Goal: Task Accomplishment & Management: Complete application form

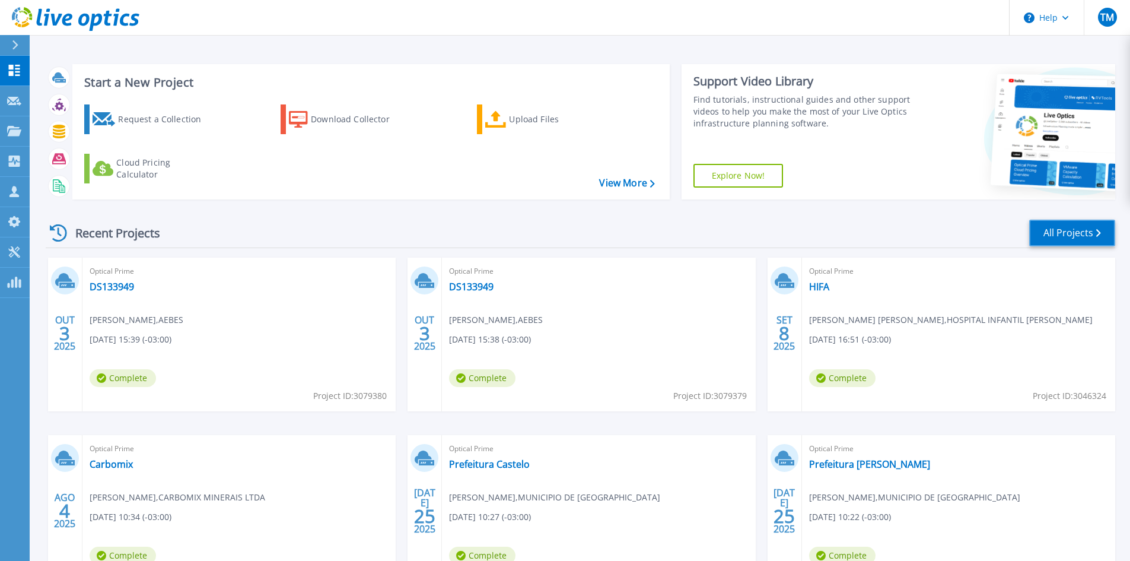
click at [1091, 230] on link "All Projects" at bounding box center [1072, 232] width 86 height 27
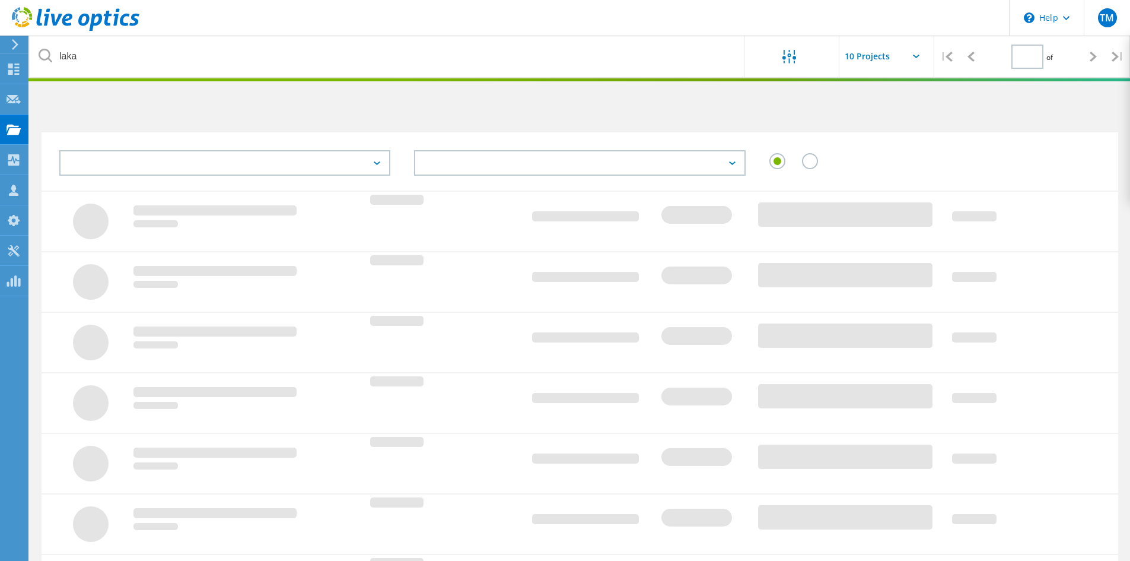
type input "1"
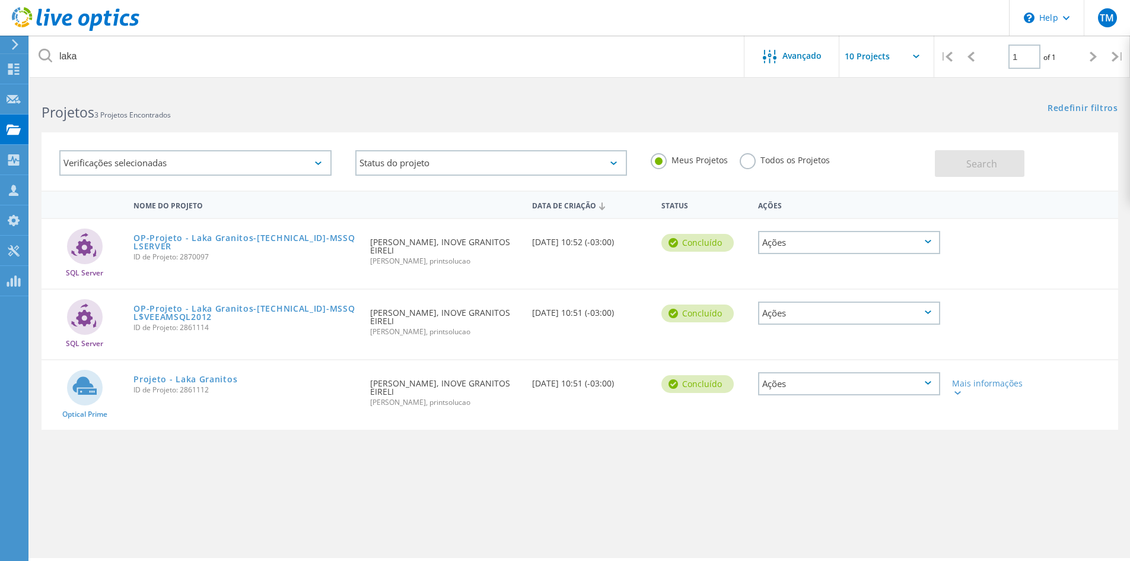
click at [785, 164] on label "Todos os Projetos" at bounding box center [785, 158] width 90 height 11
click at [0, 0] on input "Todos os Projetos" at bounding box center [0, 0] width 0 height 0
click at [982, 166] on span "Search" at bounding box center [981, 163] width 31 height 13
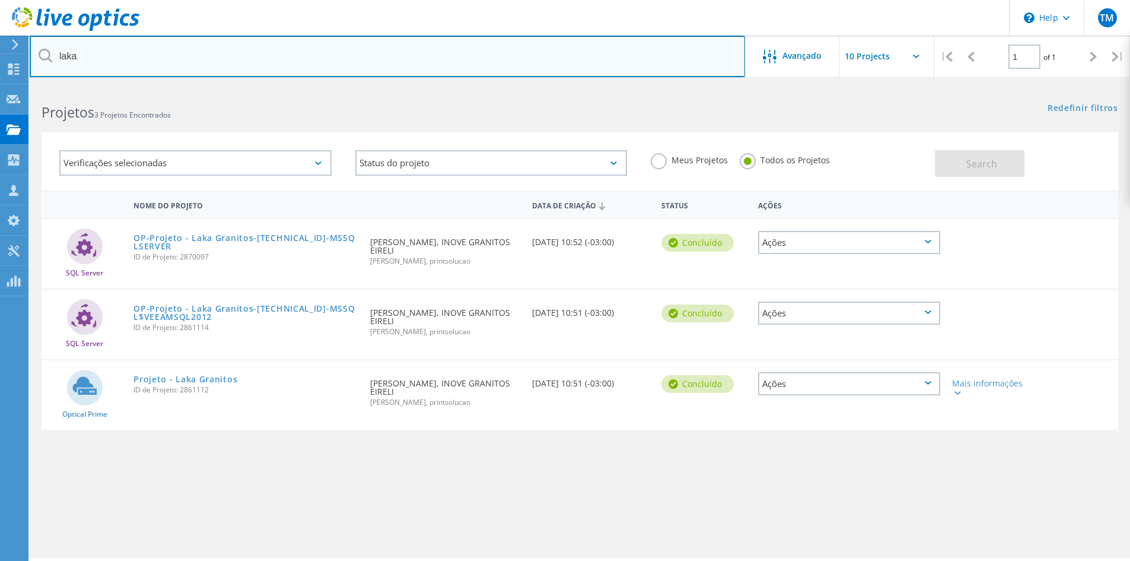
drag, startPoint x: 88, startPoint y: 50, endPoint x: -53, endPoint y: 50, distance: 141.2
click at [0, 50] on html "\n Help Explore Helpful Articles Contact Support TM Membro da equipe parceira d…" at bounding box center [565, 296] width 1130 height 593
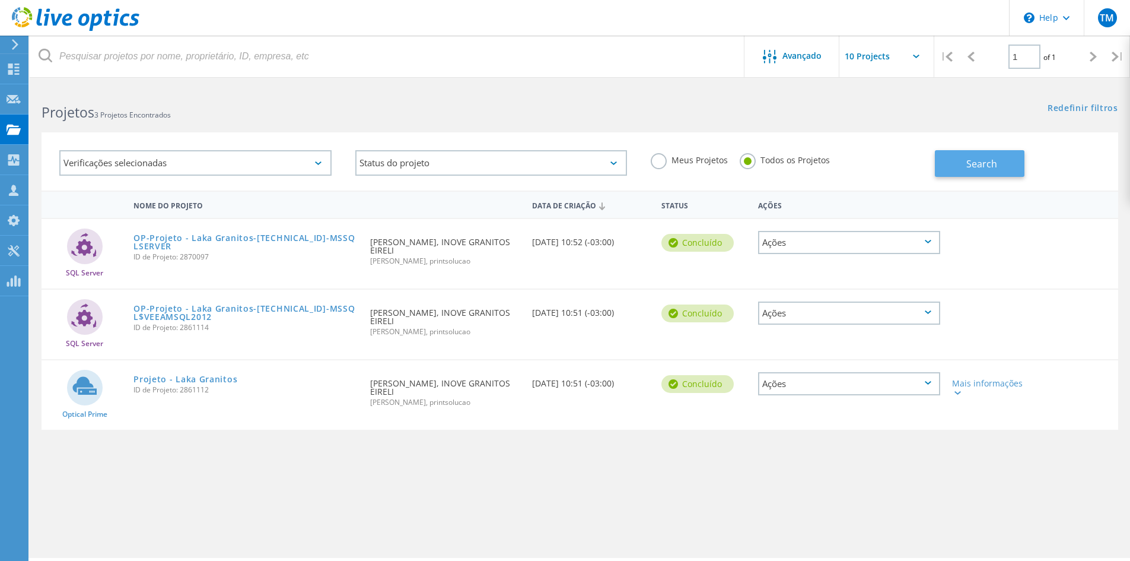
click at [979, 160] on span "Search" at bounding box center [981, 163] width 31 height 13
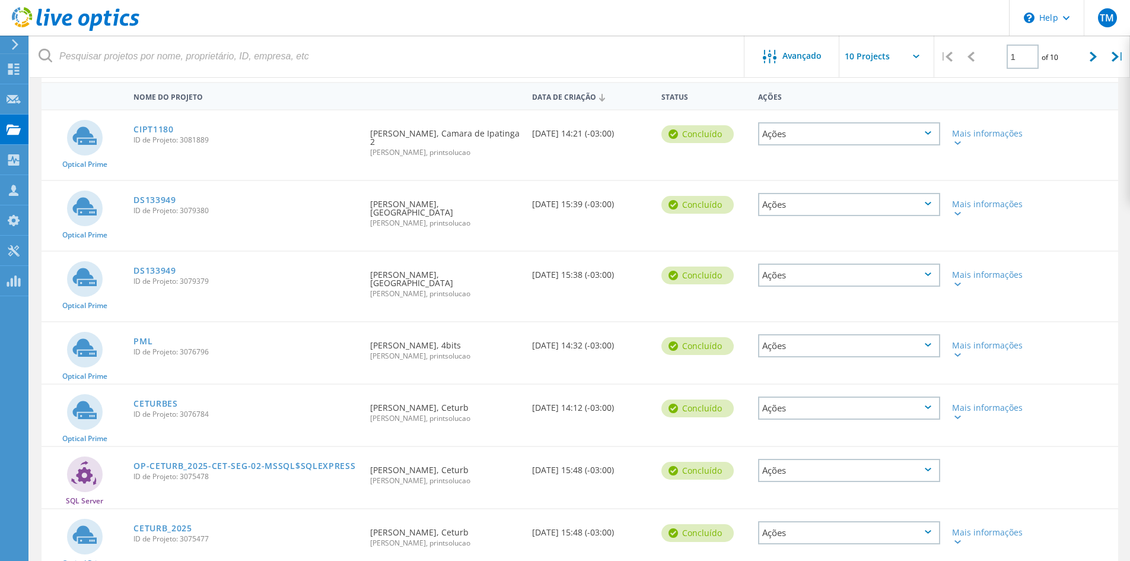
scroll to position [39, 0]
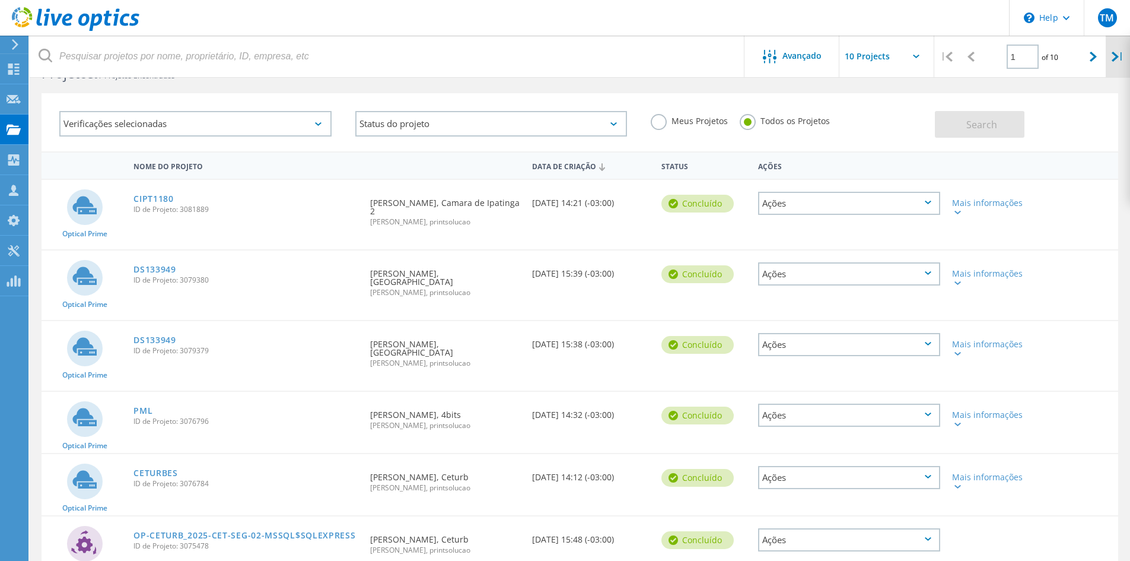
click at [1119, 65] on div "|" at bounding box center [1118, 57] width 24 height 42
type input "10"
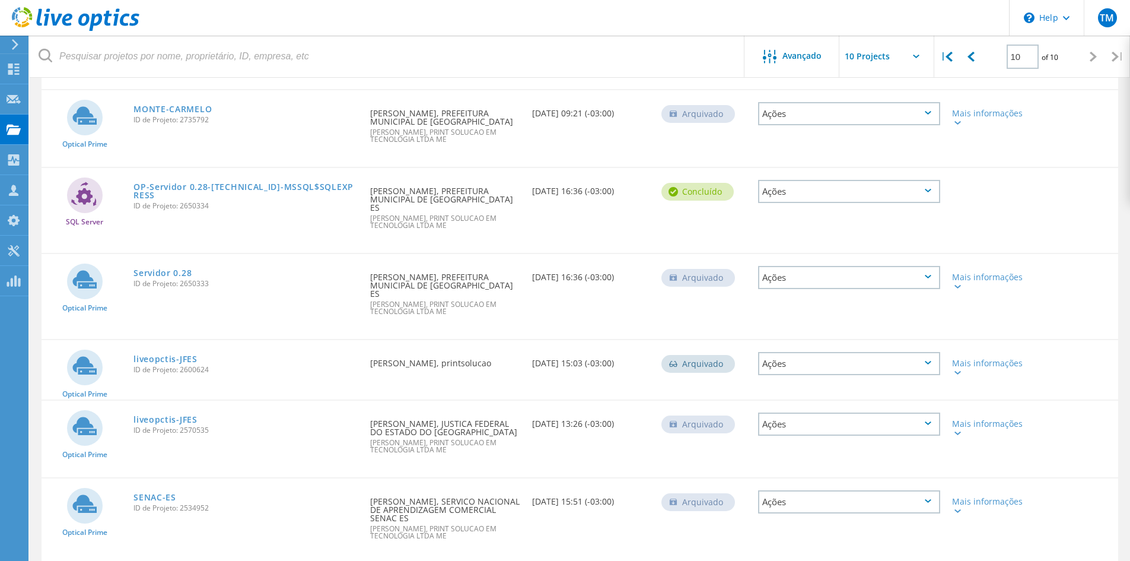
scroll to position [233, 0]
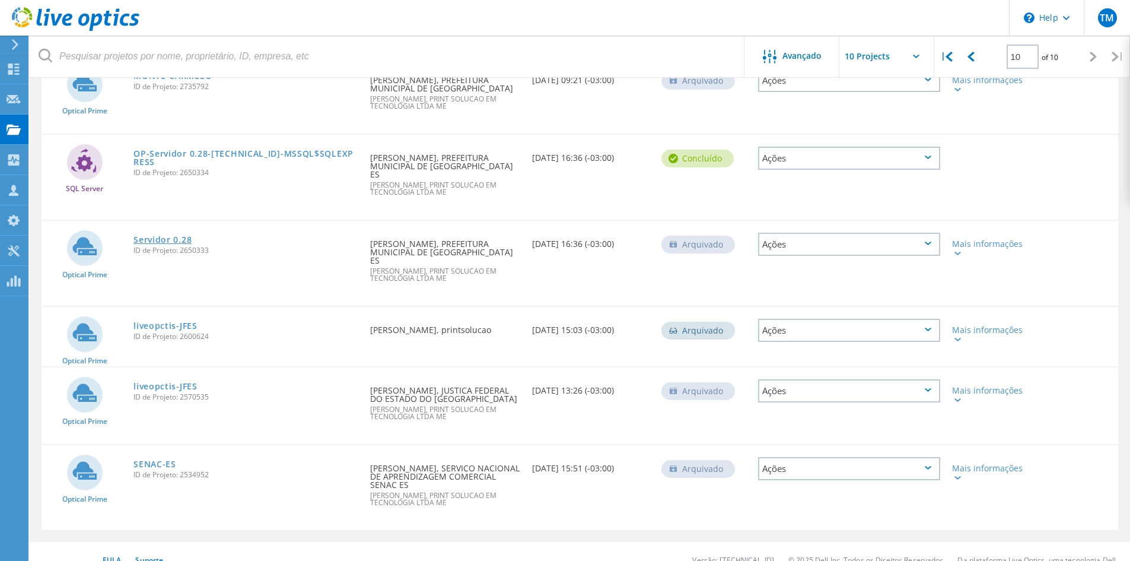
click at [178, 235] on link "Servidor 0.28" at bounding box center [162, 239] width 58 height 8
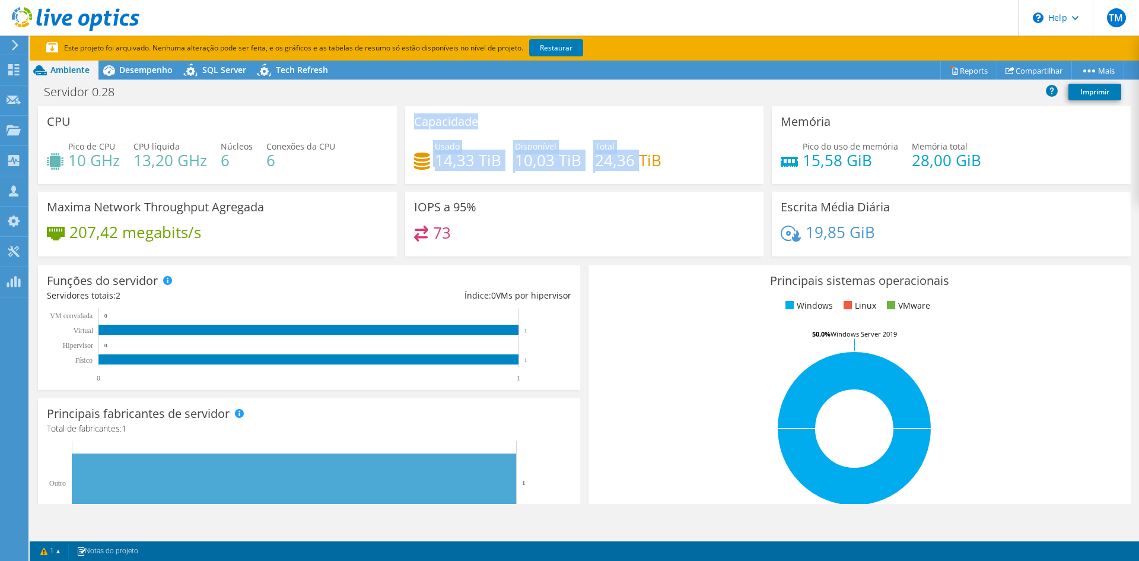
drag, startPoint x: 412, startPoint y: 118, endPoint x: 635, endPoint y: 160, distance: 226.4
click at [635, 160] on div "Capacidade Usado 14,33 TiB Disponível 10,03 TiB Total 24,36 TiB" at bounding box center [584, 145] width 359 height 78
click at [543, 167] on h4 "10,03 TiB" at bounding box center [548, 160] width 66 height 13
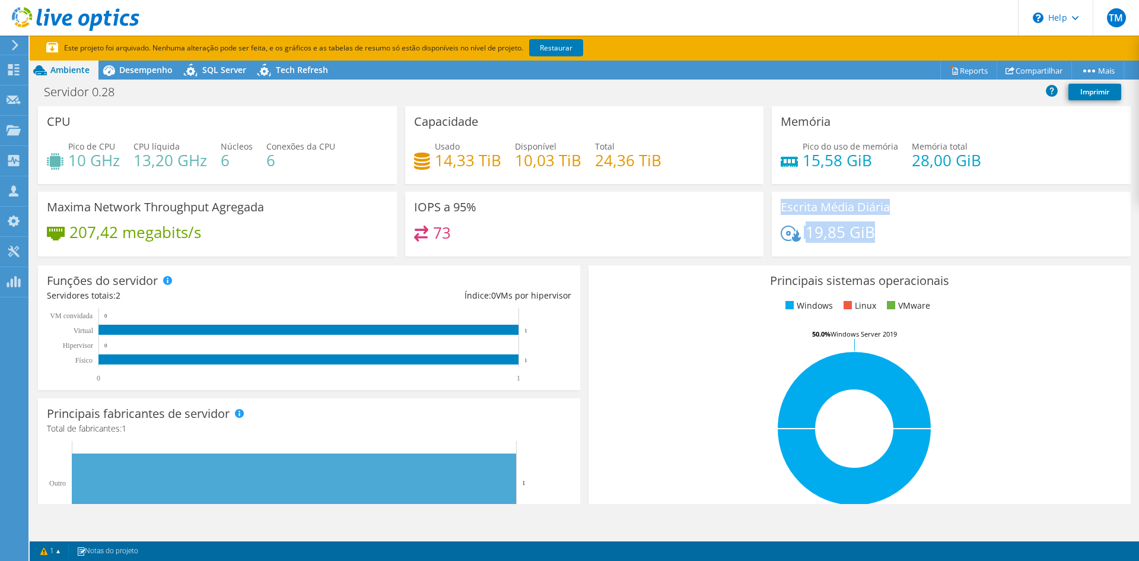
drag, startPoint x: 876, startPoint y: 243, endPoint x: 768, endPoint y: 205, distance: 115.0
click at [772, 205] on div "Escrita Média Diária 19,85 GiB" at bounding box center [951, 224] width 359 height 65
click at [543, 157] on h4 "10,03 TiB" at bounding box center [548, 160] width 66 height 13
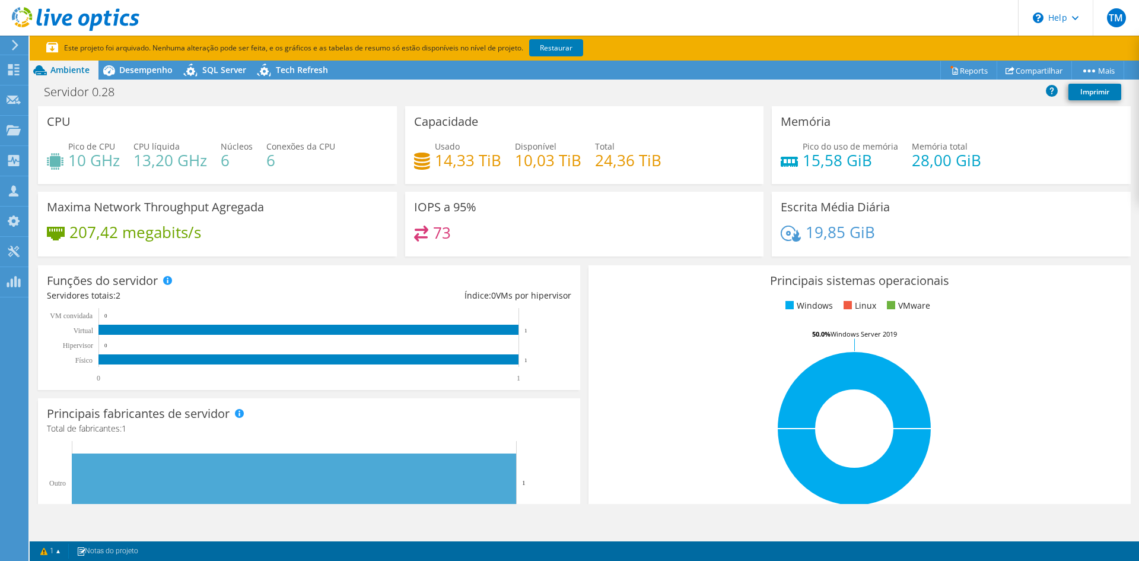
click at [814, 163] on h4 "15,58 GiB" at bounding box center [850, 160] width 95 height 13
drag, startPoint x: 450, startPoint y: 231, endPoint x: 419, endPoint y: 204, distance: 41.2
click at [419, 204] on div "IOPS a 95% 73" at bounding box center [584, 224] width 359 height 65
click at [453, 207] on h3 "IOPS a 95%" at bounding box center [445, 206] width 62 height 13
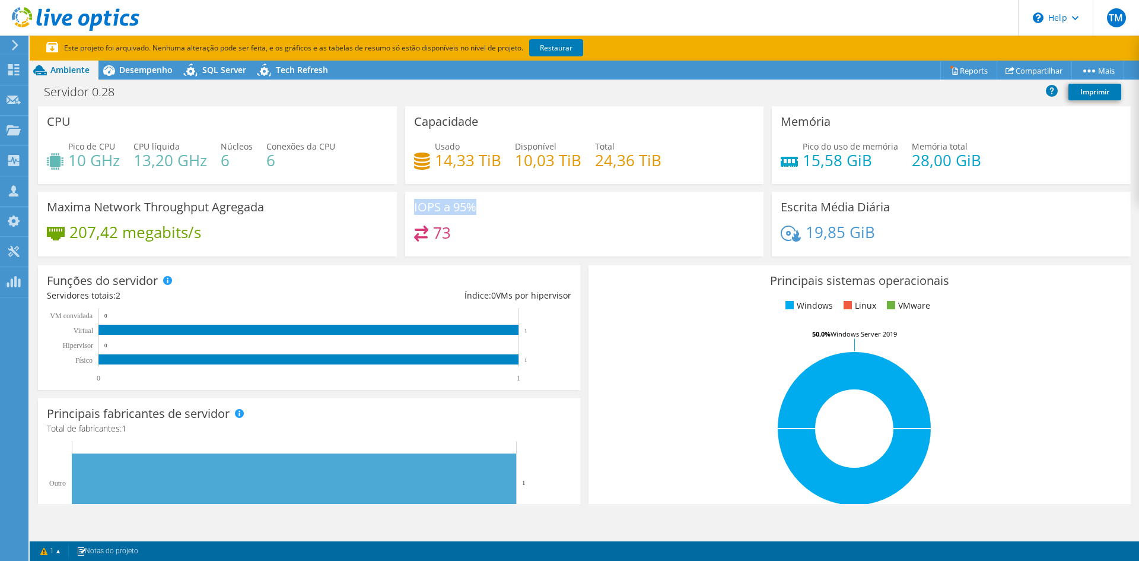
click at [453, 207] on h3 "IOPS a 95%" at bounding box center [445, 206] width 62 height 13
click at [521, 204] on div "IOPS a 95% 73" at bounding box center [584, 224] width 359 height 65
click at [138, 68] on span "Desempenho" at bounding box center [145, 69] width 53 height 11
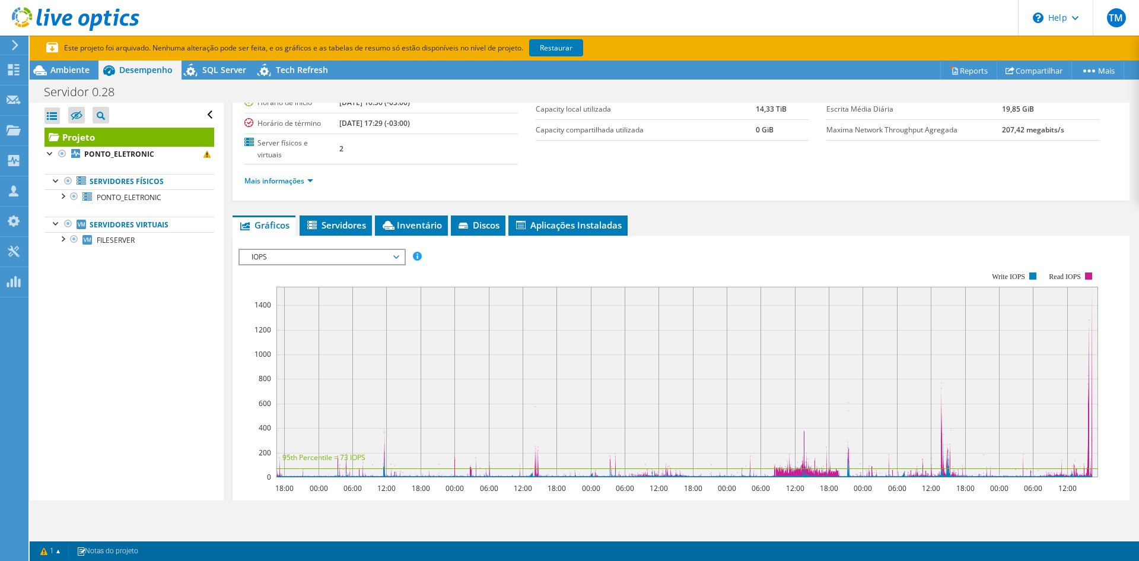
scroll to position [178, 0]
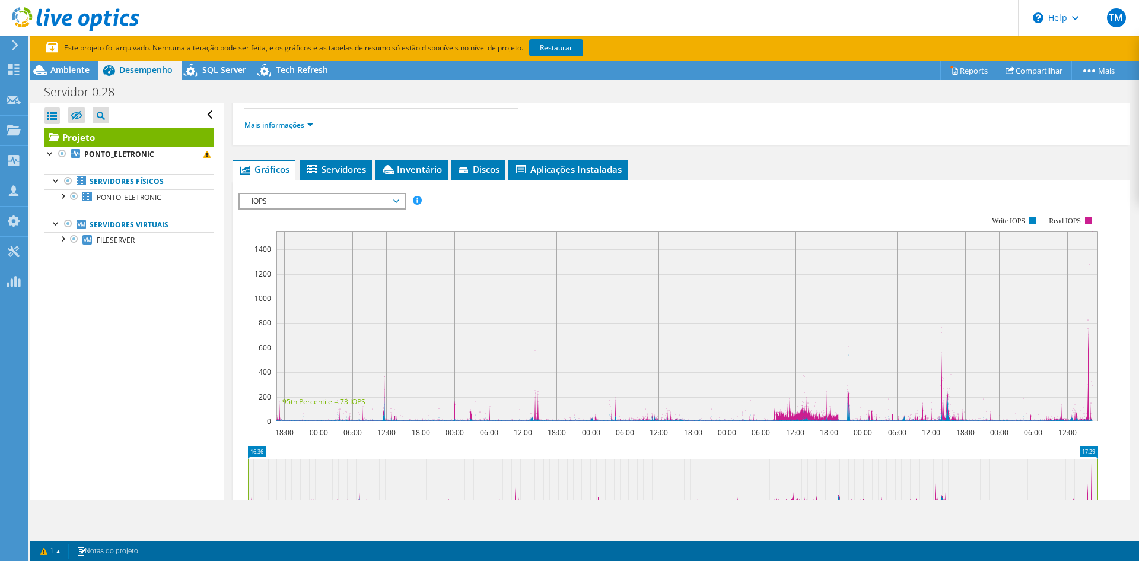
click at [390, 194] on span "IOPS" at bounding box center [322, 201] width 152 height 14
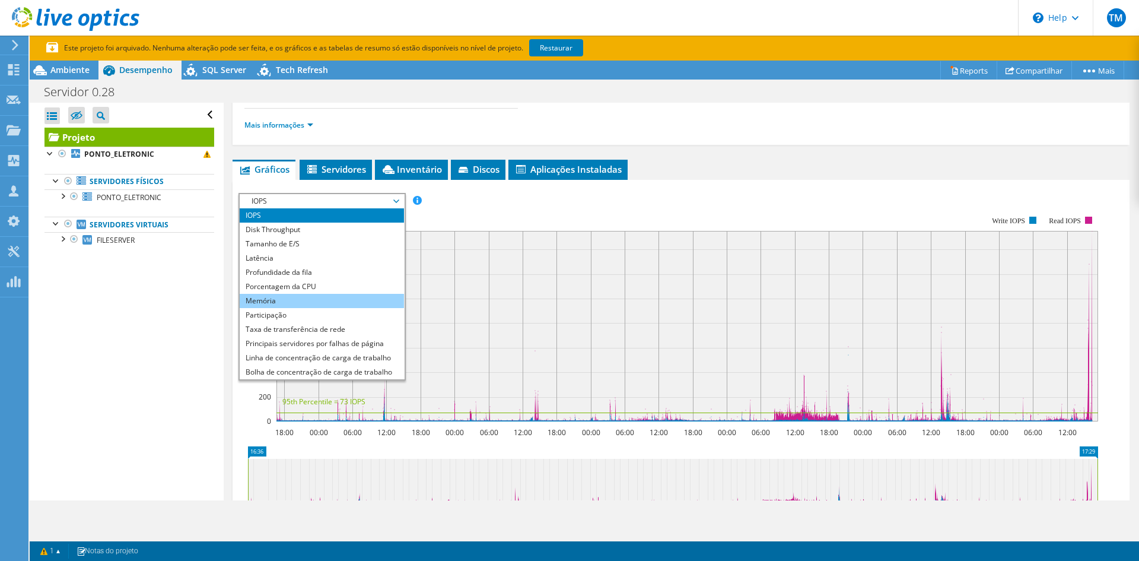
click at [270, 294] on li "Memória" at bounding box center [322, 301] width 164 height 14
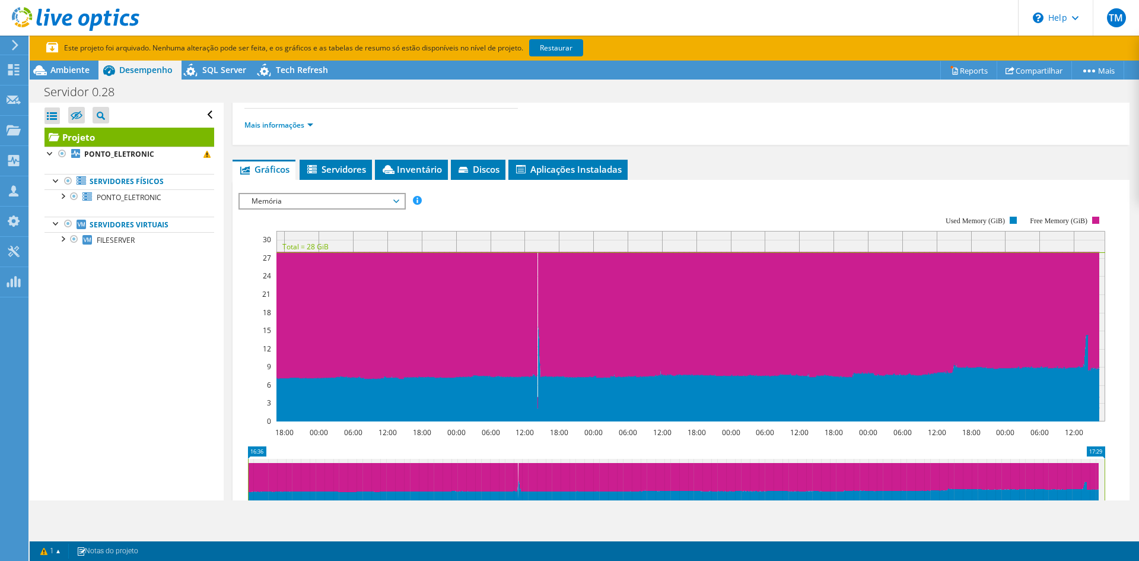
click at [401, 194] on span "Memória" at bounding box center [322, 201] width 164 height 14
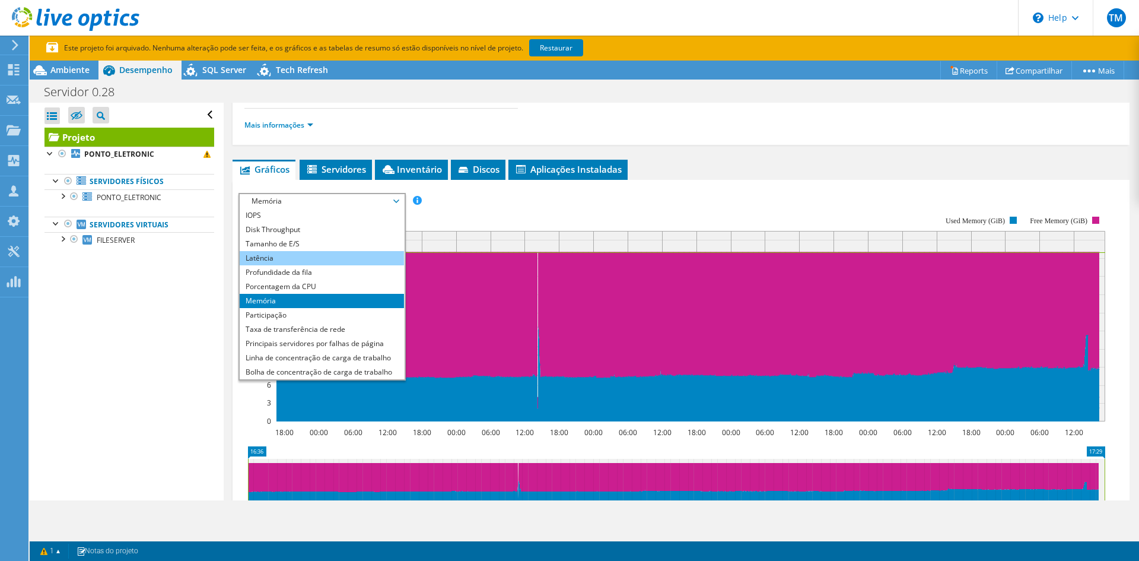
click at [286, 251] on li "Latência" at bounding box center [322, 258] width 164 height 14
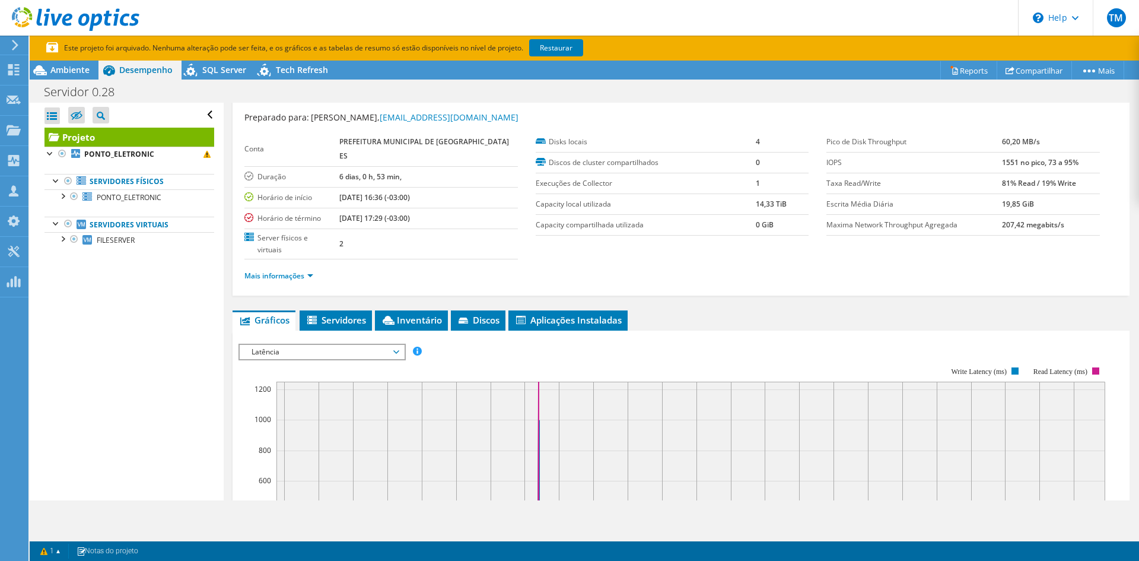
scroll to position [0, 0]
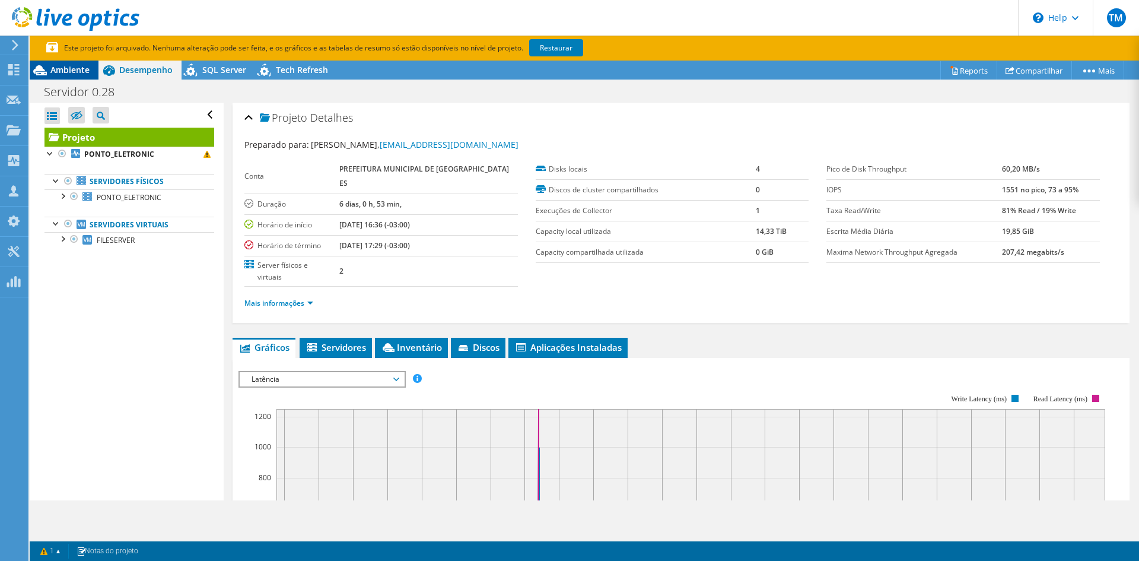
click at [50, 73] on icon at bounding box center [40, 70] width 21 height 21
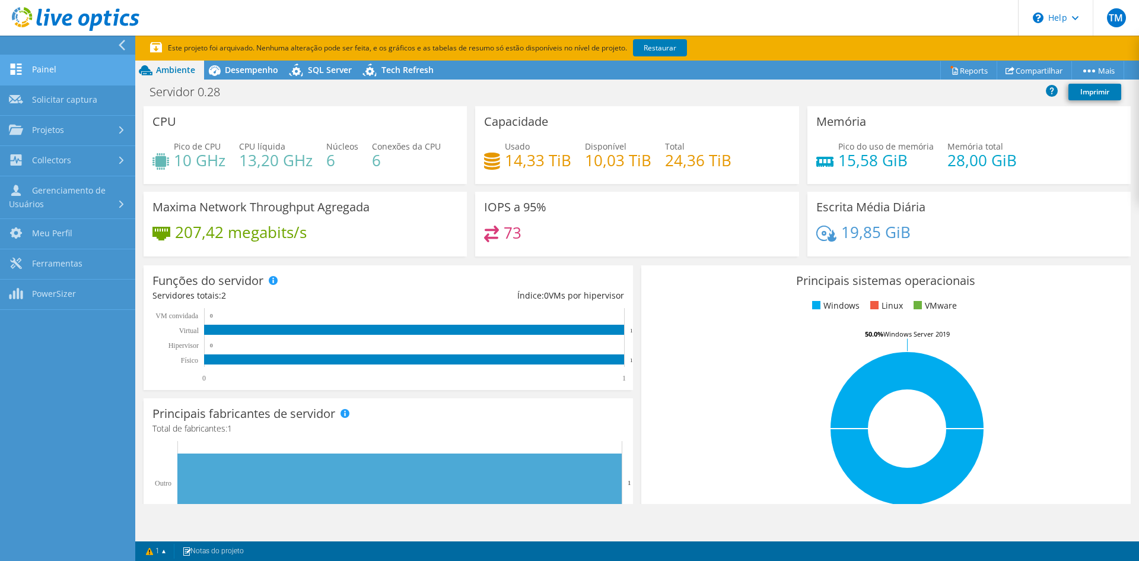
click at [55, 71] on link "Painel" at bounding box center [67, 70] width 135 height 30
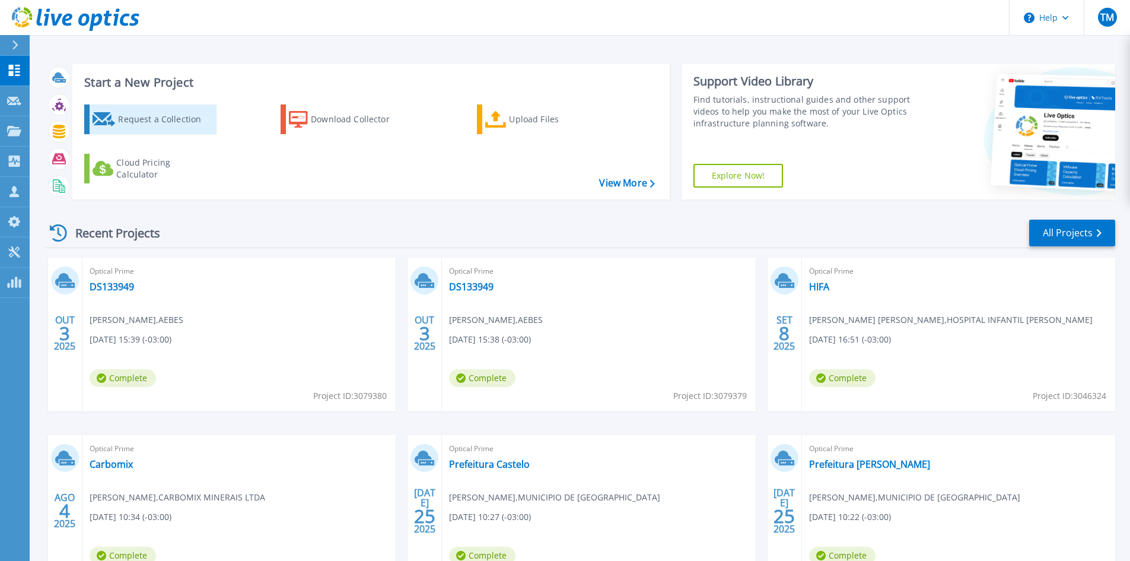
click at [195, 126] on div "Request a Collection" at bounding box center [165, 119] width 95 height 24
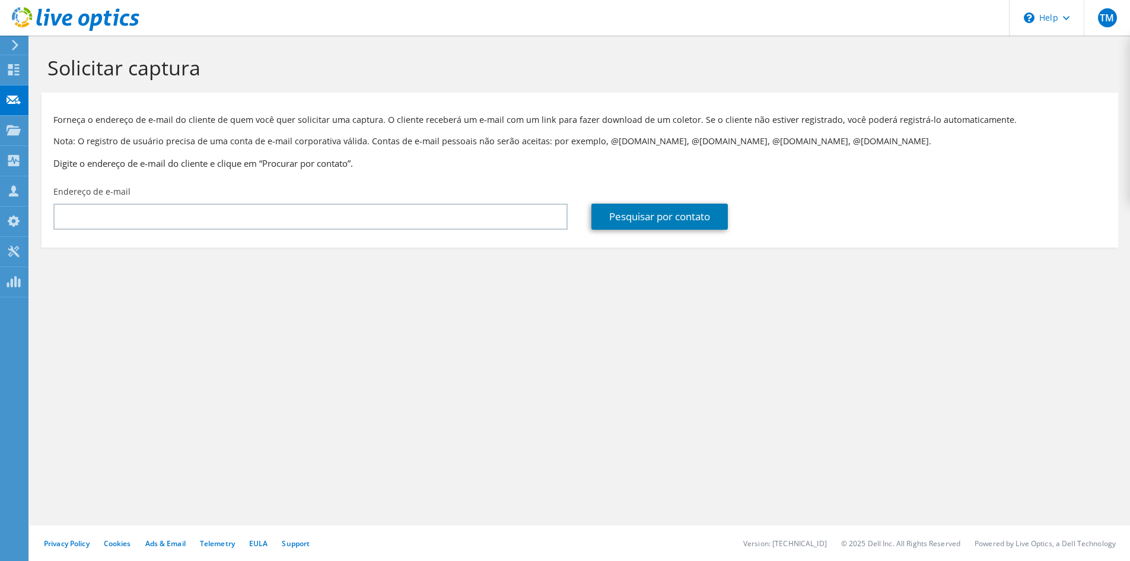
click at [493, 48] on div "Solicitar captura" at bounding box center [580, 64] width 1088 height 57
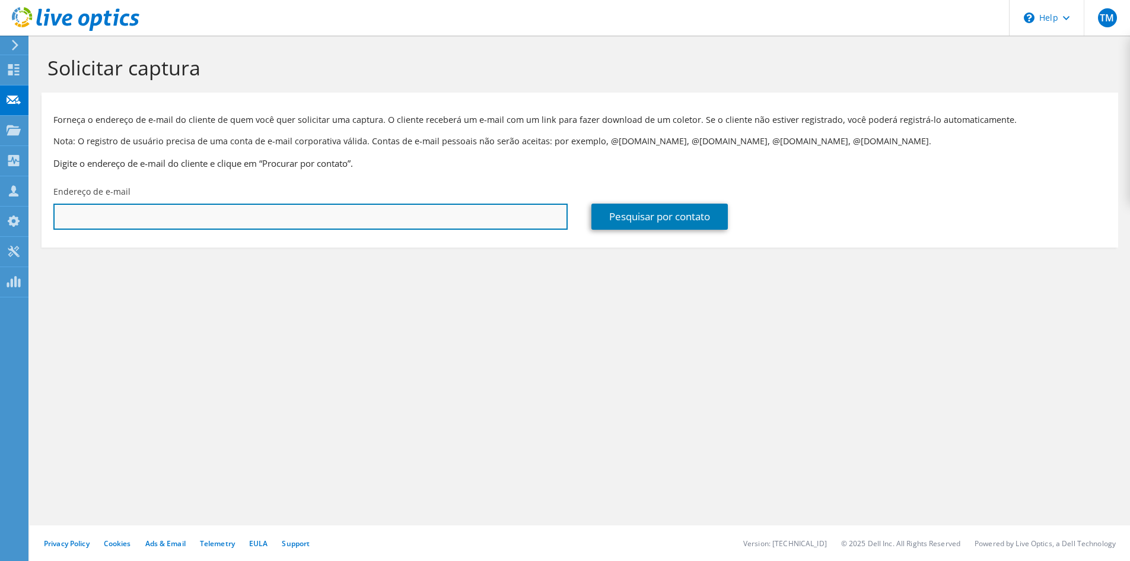
click at [253, 223] on input "text" at bounding box center [310, 216] width 514 height 26
click at [170, 219] on input "text" at bounding box center [310, 216] width 514 height 26
paste input "[EMAIL_ADDRESS][DOMAIN_NAME]"
type input "[EMAIL_ADDRESS][DOMAIN_NAME]"
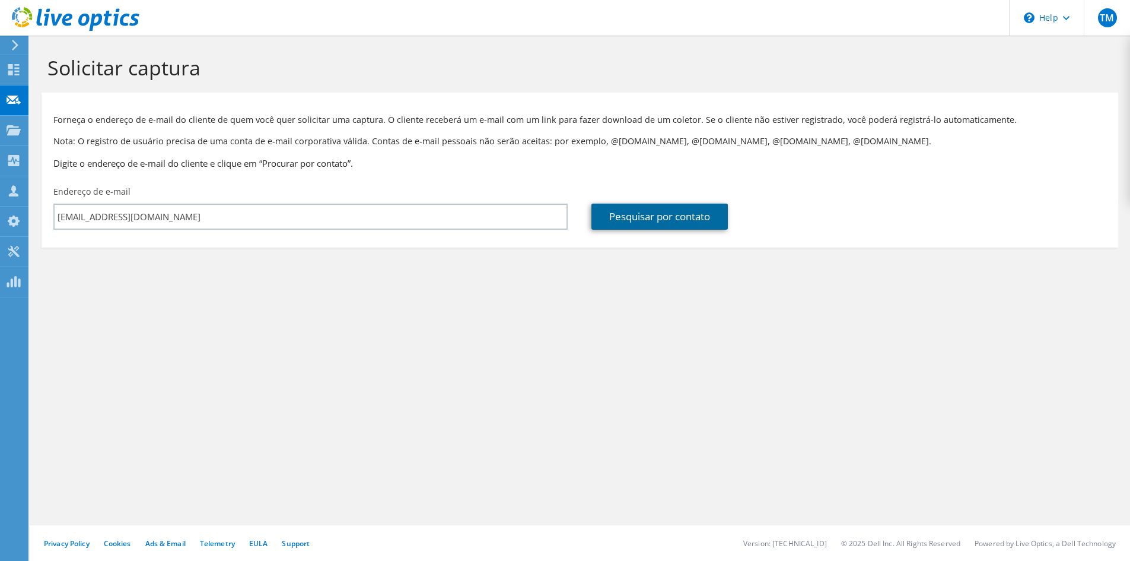
click at [638, 220] on link "Pesquisar por contato" at bounding box center [659, 216] width 136 height 26
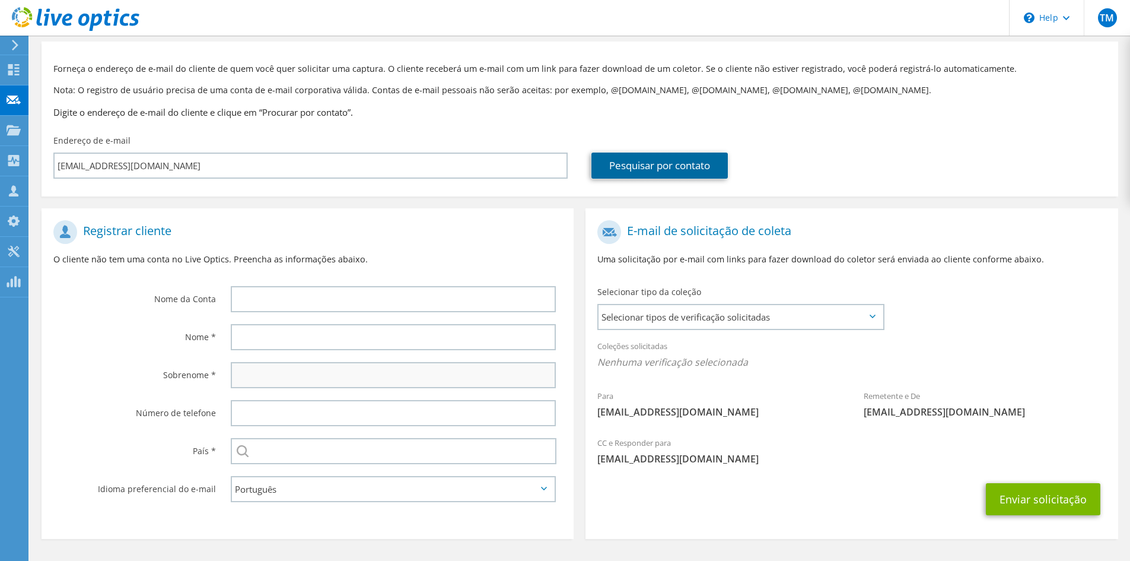
scroll to position [88, 0]
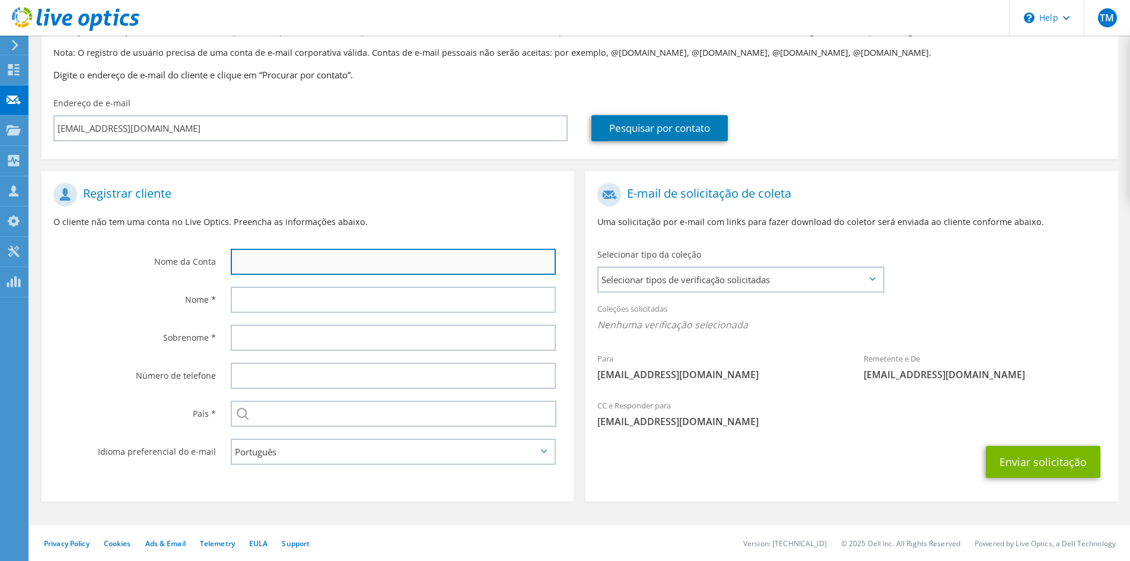
click at [291, 265] on input "text" at bounding box center [393, 262] width 325 height 26
type input "M"
type input "HEVV - HOSPITAL"
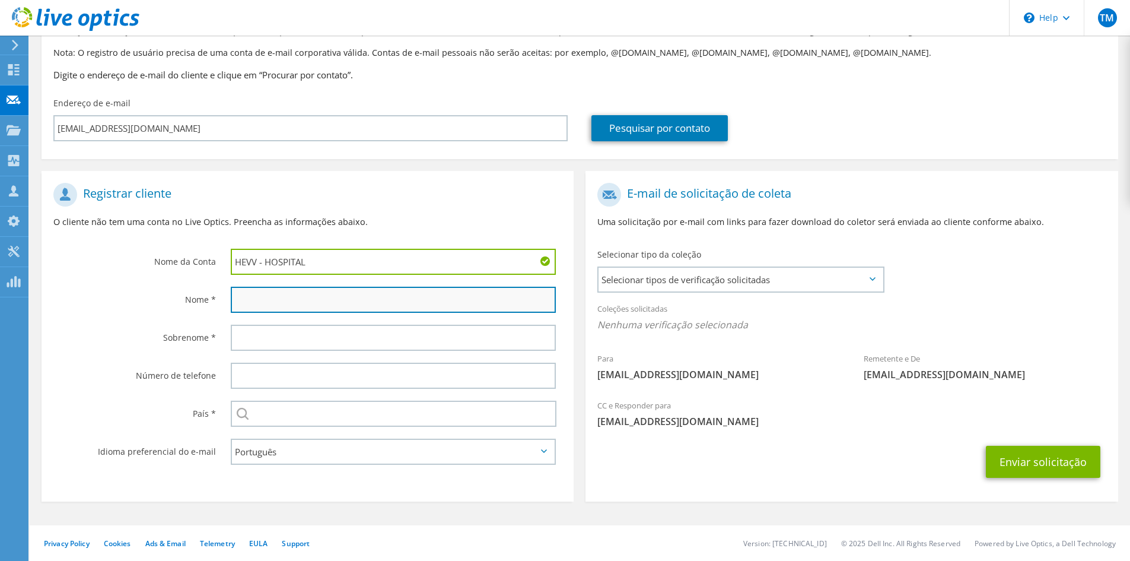
click at [273, 305] on input "text" at bounding box center [393, 299] width 325 height 26
type input "MATHEUS"
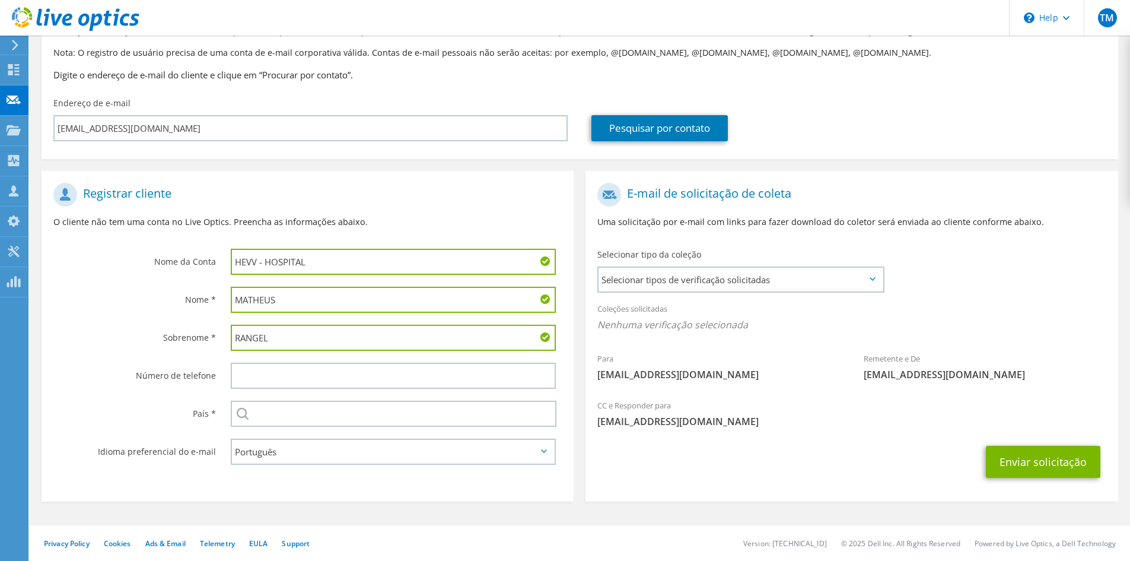
type input "RANGEL"
click at [288, 370] on input "text" at bounding box center [393, 375] width 325 height 26
paste input "998659389"
type input "27998659389"
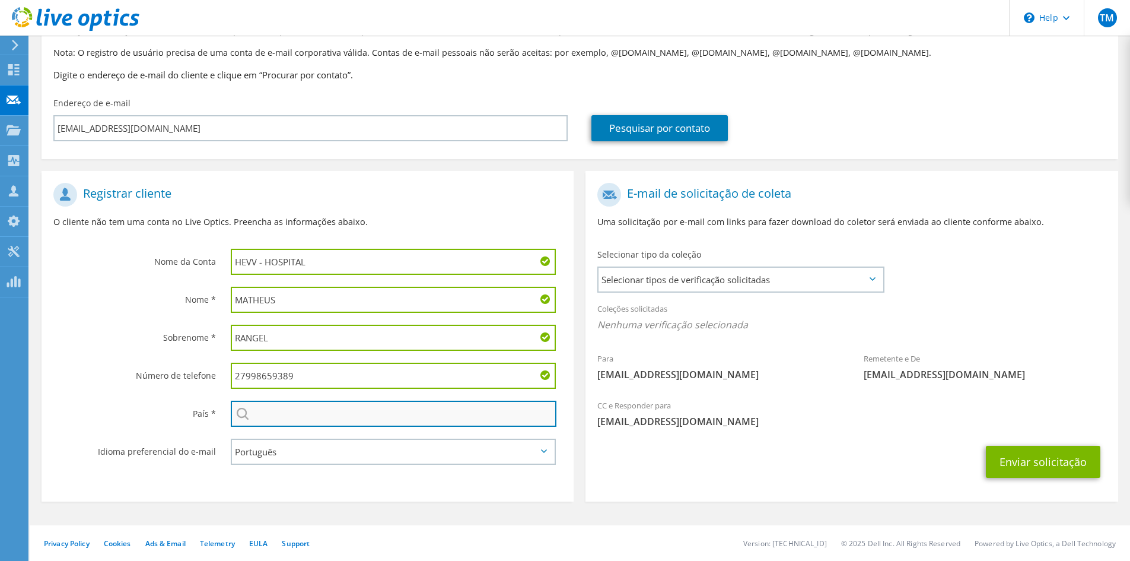
click at [287, 417] on input "text" at bounding box center [394, 413] width 326 height 26
click at [288, 413] on input "text" at bounding box center [394, 413] width 326 height 26
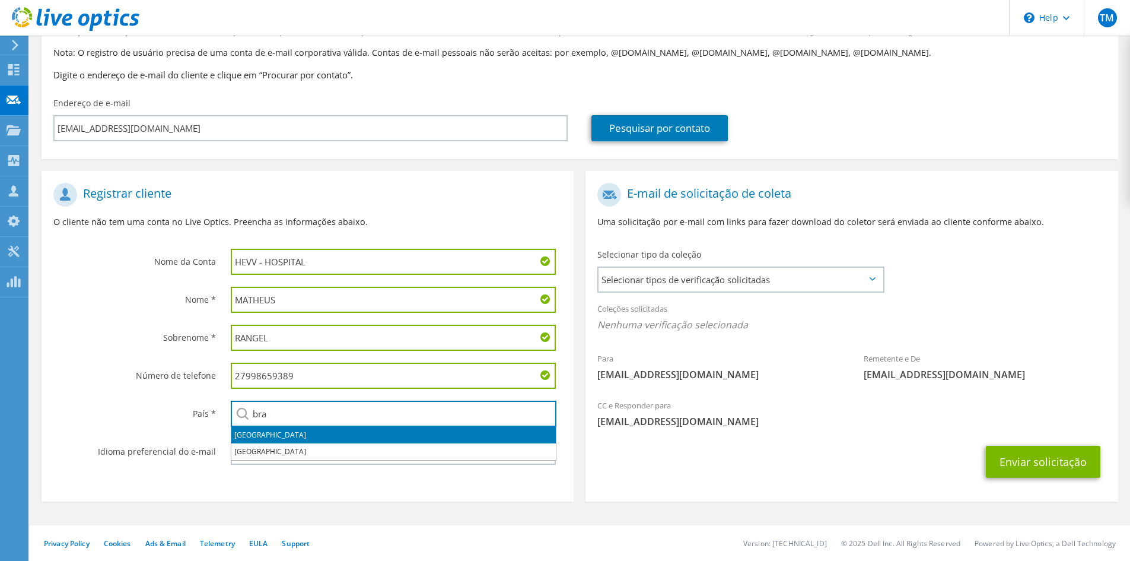
click at [253, 435] on li "[GEOGRAPHIC_DATA]" at bounding box center [393, 434] width 324 height 17
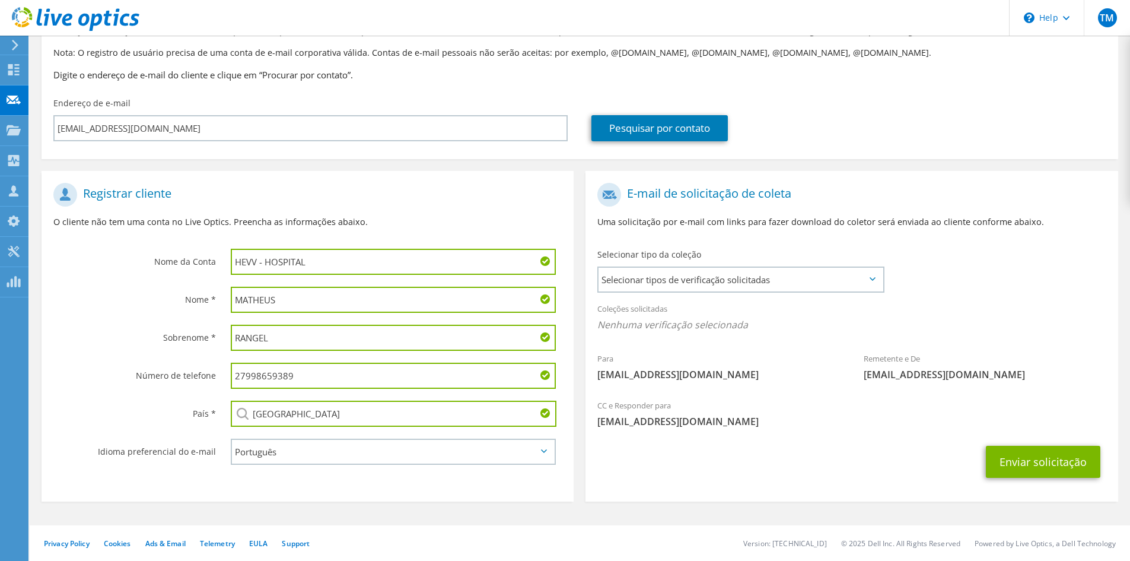
type input "[GEOGRAPHIC_DATA]"
click at [156, 473] on section "Registrar cliente O cliente não tem uma conta no Live Optics. Preencha as infor…" at bounding box center [308, 336] width 532 height 330
click at [824, 279] on span "Selecionar tipos de verificação solicitadas" at bounding box center [740, 280] width 284 height 24
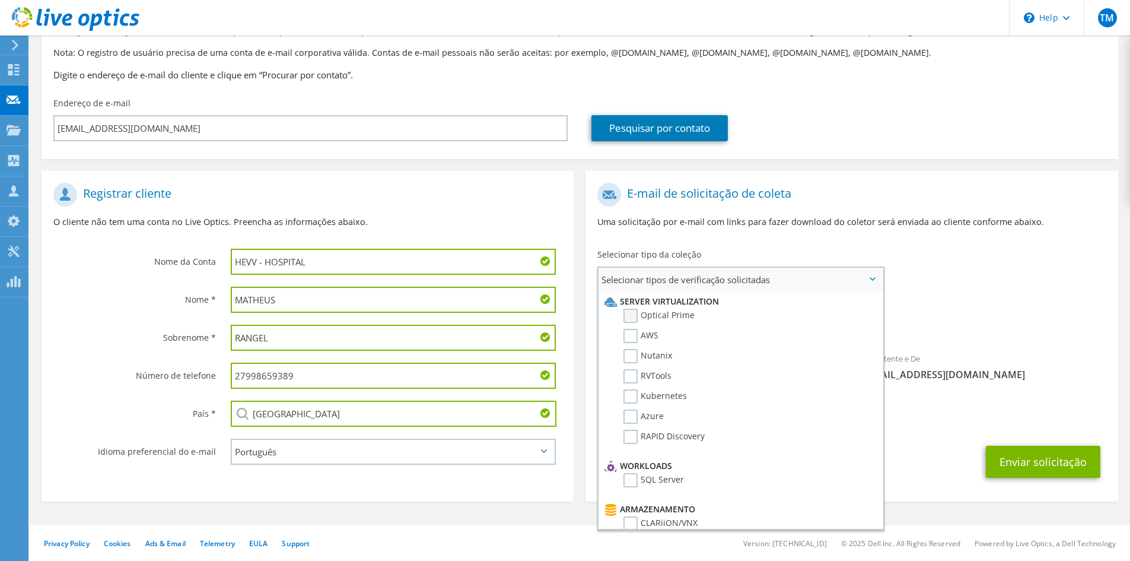
click at [629, 318] on label "Optical Prime" at bounding box center [658, 315] width 71 height 14
click at [0, 0] on input "Optical Prime" at bounding box center [0, 0] width 0 height 0
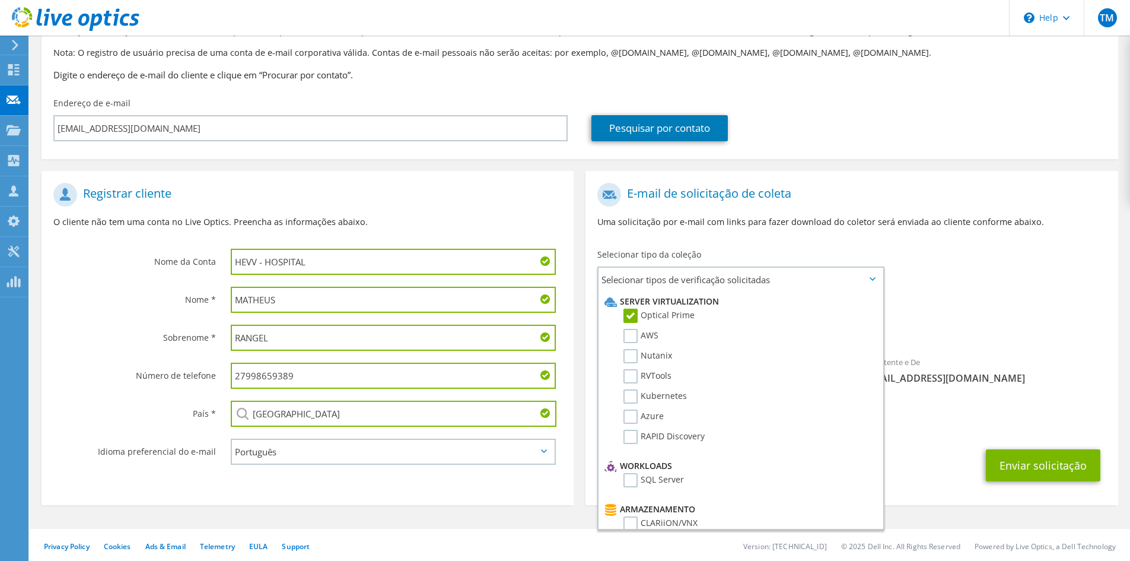
click at [760, 230] on div "E-mail de solicitação de coleta Uma solicitação por e-mail com links para fazer…" at bounding box center [851, 210] width 532 height 66
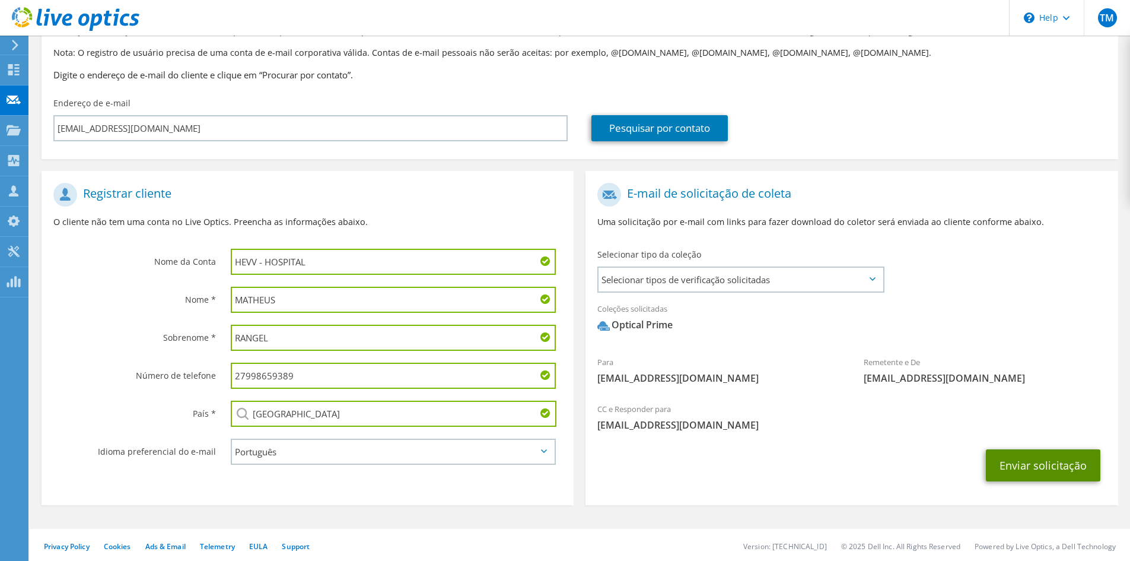
click at [1049, 469] on button "Enviar solicitação" at bounding box center [1043, 465] width 114 height 32
